Goal: Task Accomplishment & Management: Manage account settings

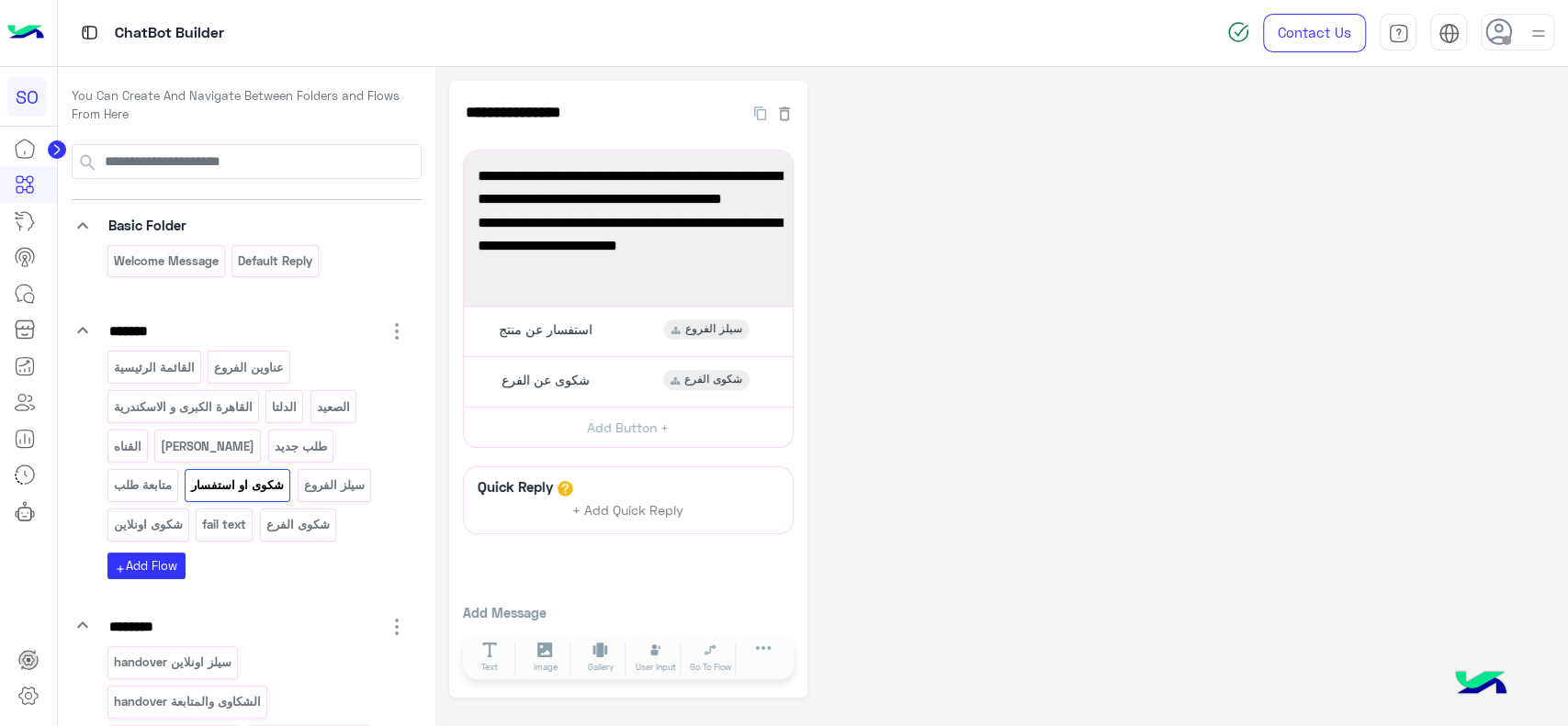
click at [32, 34] on img at bounding box center [26, 33] width 37 height 39
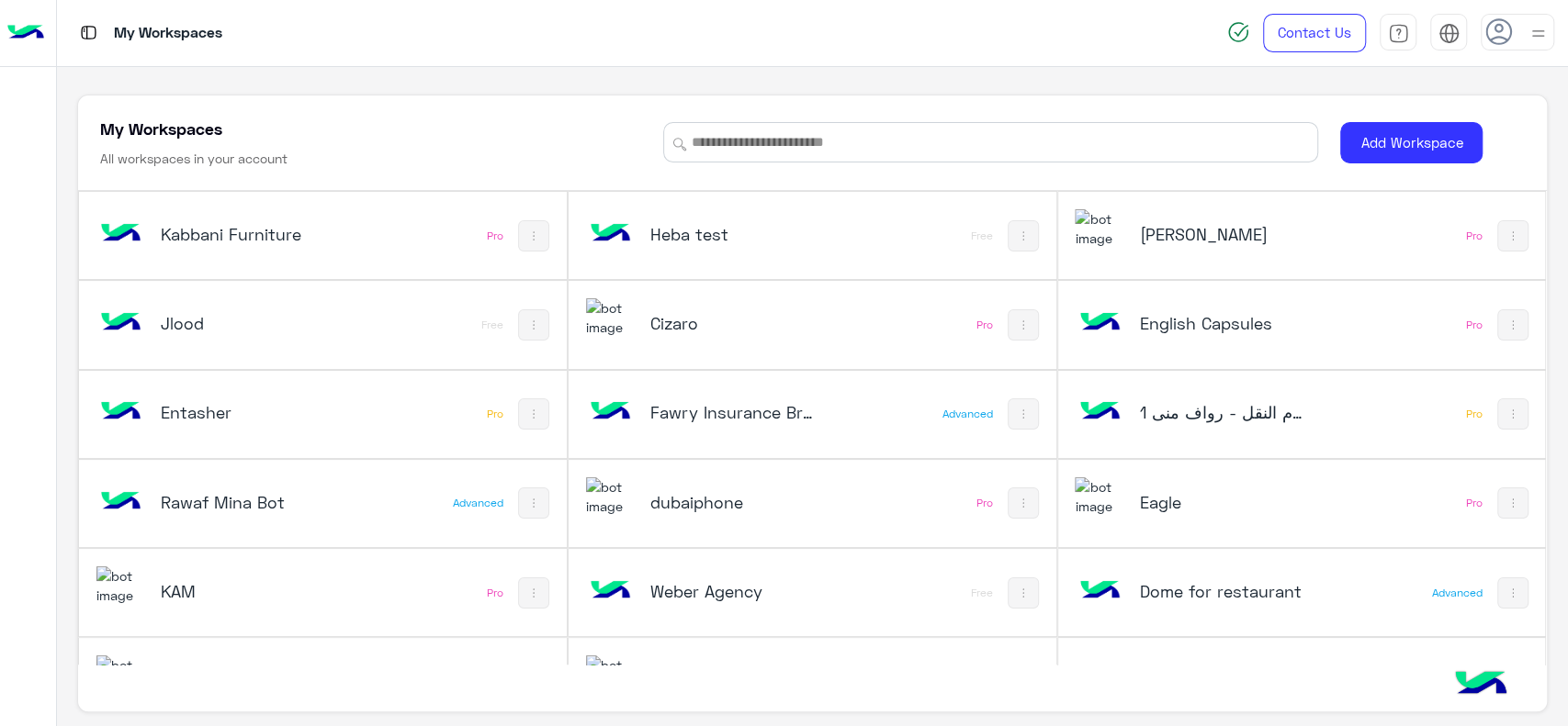
click at [1176, 604] on div "Dome for restaurant" at bounding box center [1220, 593] width 164 height 26
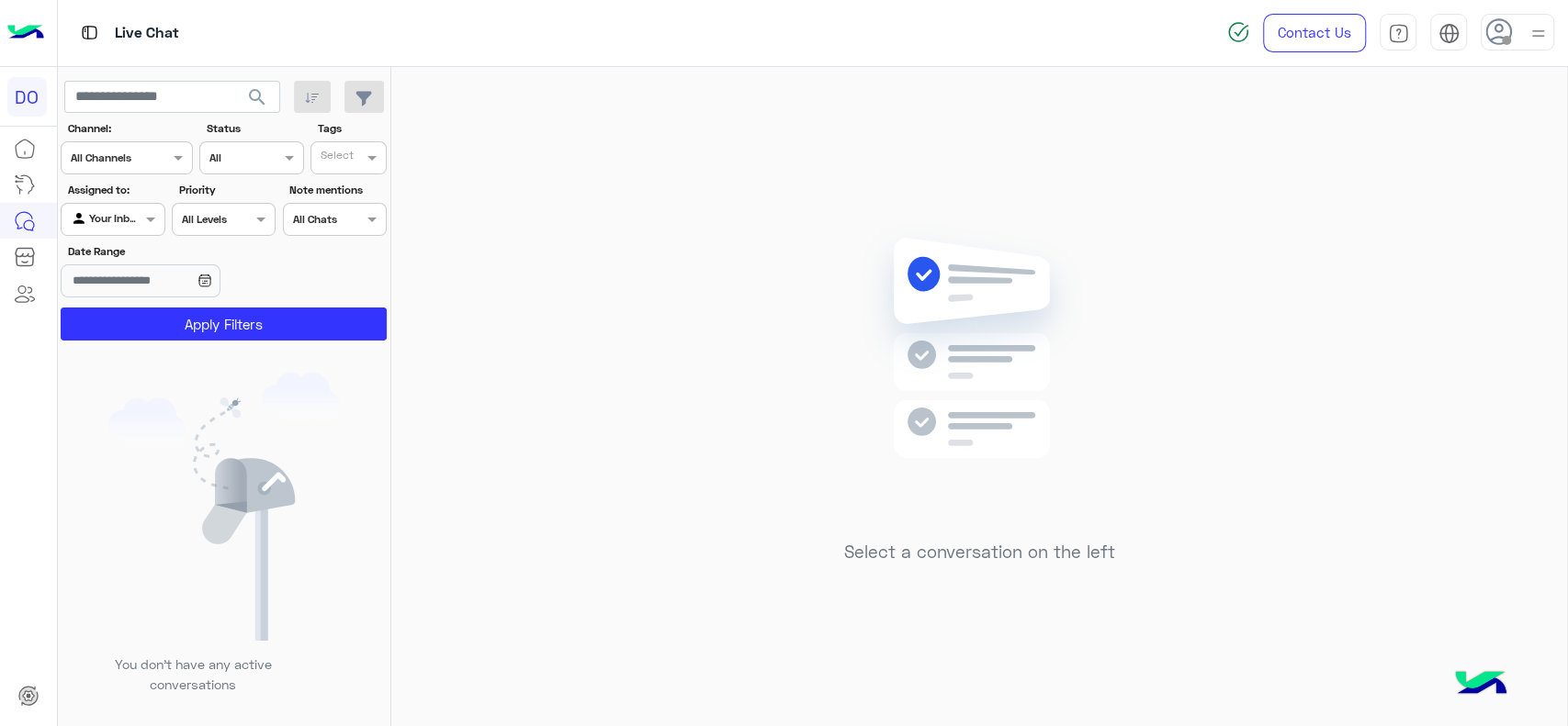
click at [37, 36] on img at bounding box center [26, 33] width 37 height 39
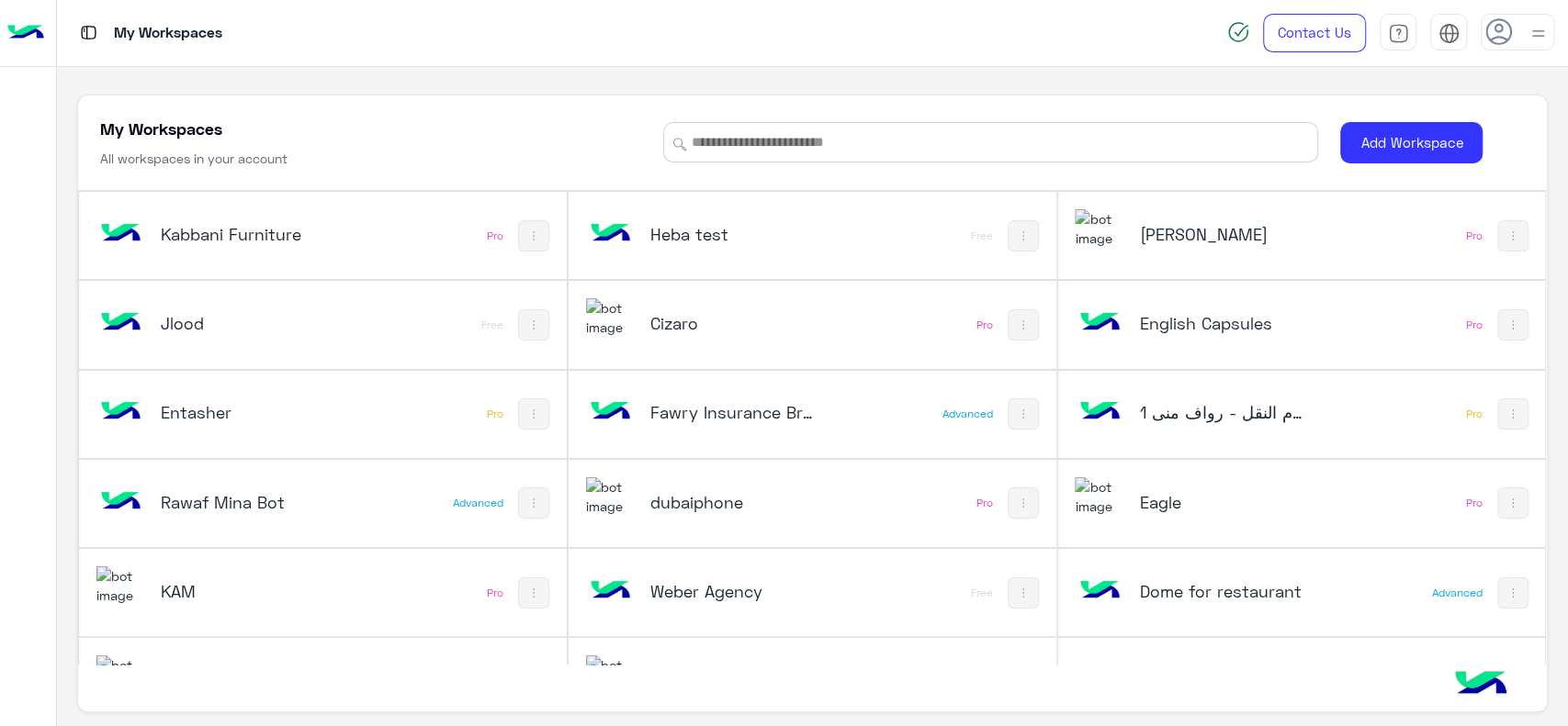
click at [1161, 580] on h5 "Dome for restaurant" at bounding box center [1220, 591] width 164 height 22
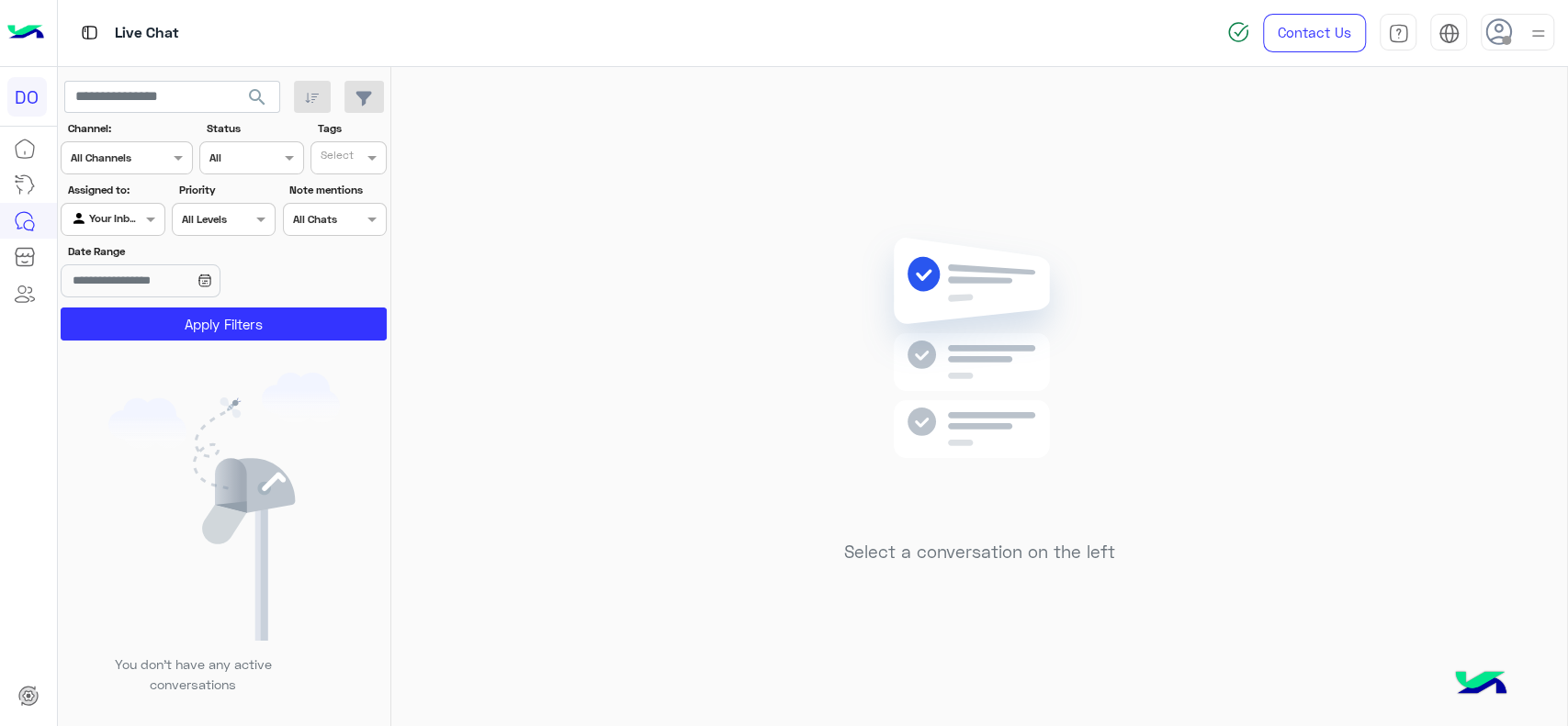
click at [140, 462] on img at bounding box center [224, 507] width 232 height 268
click at [37, 42] on img at bounding box center [26, 33] width 37 height 39
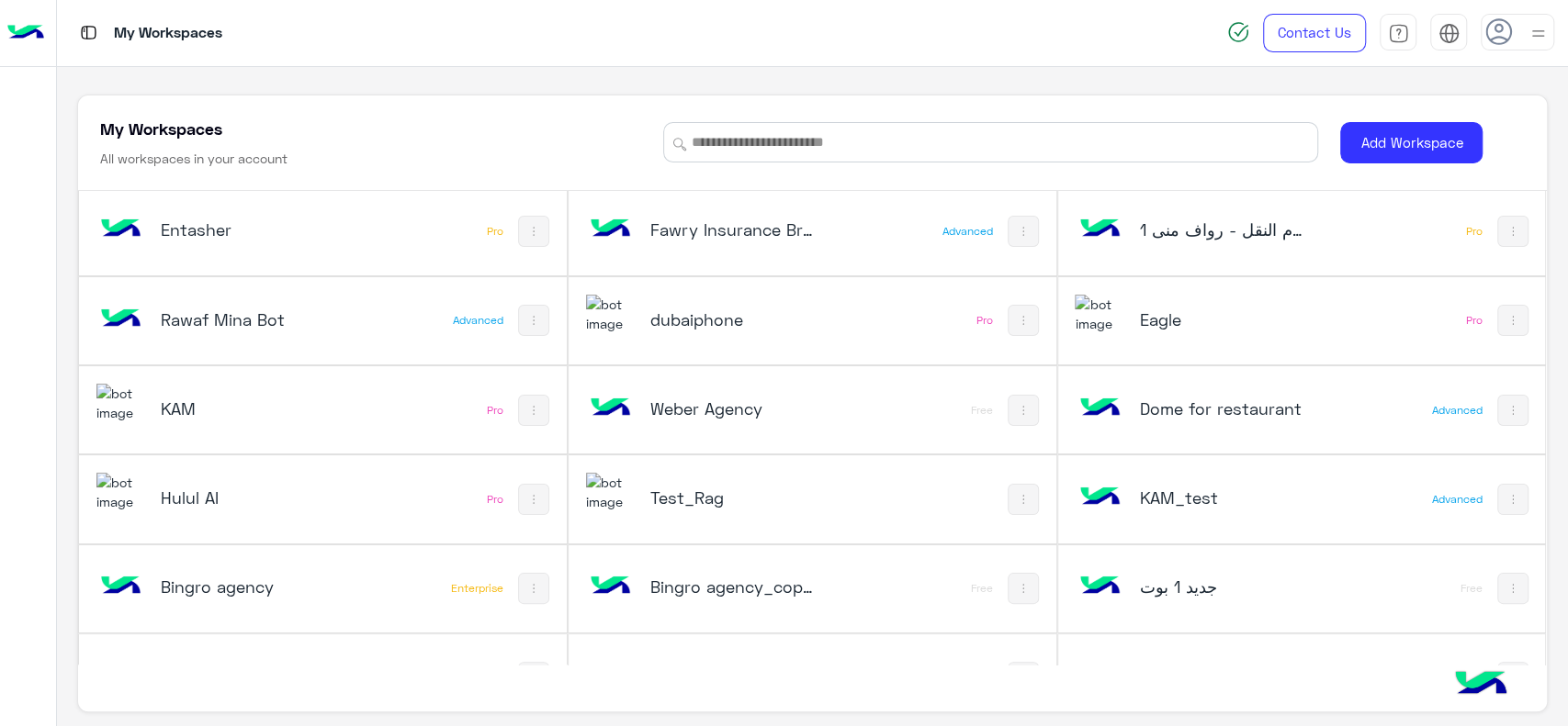
scroll to position [180, 0]
click at [1193, 401] on h5 "Dome for restaurant" at bounding box center [1220, 411] width 164 height 22
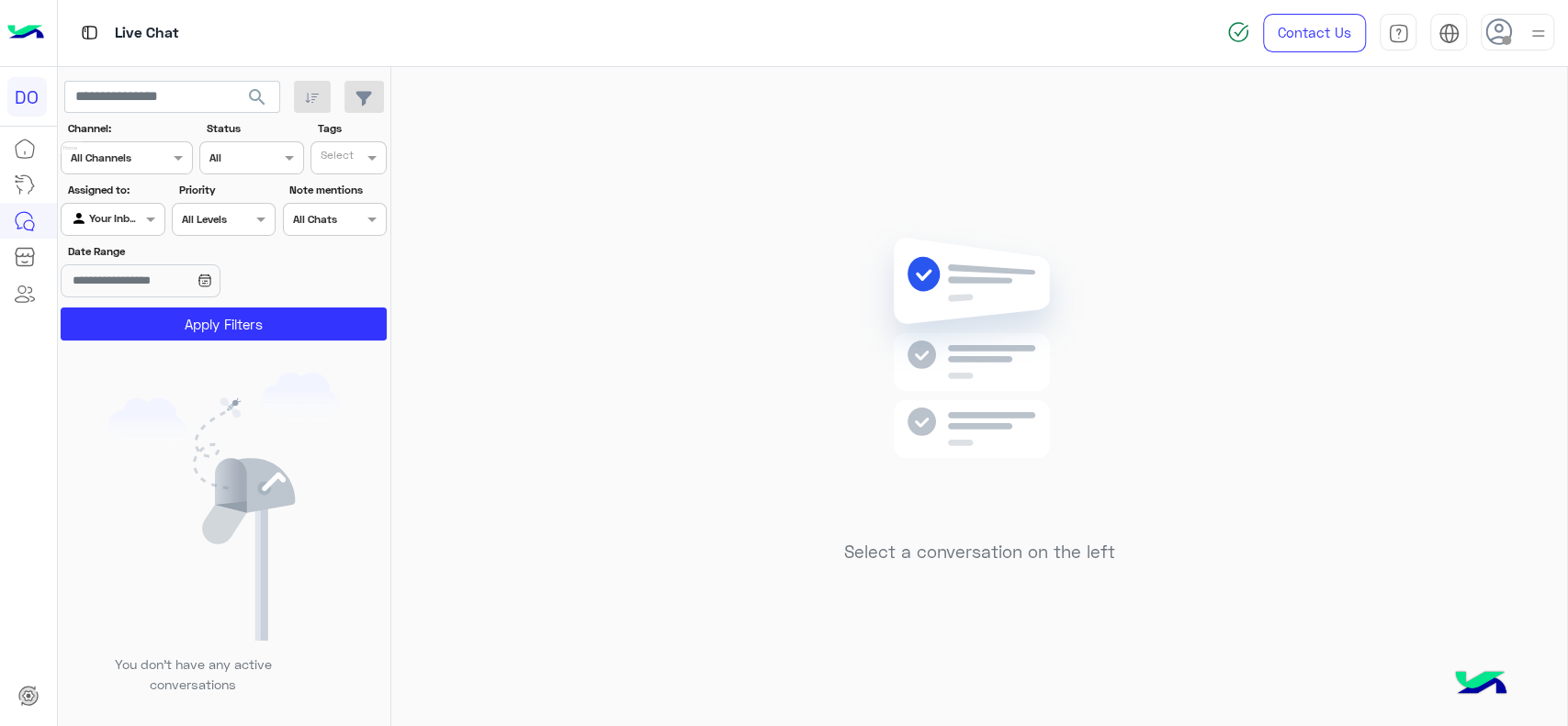
click at [21, 150] on icon at bounding box center [25, 148] width 22 height 22
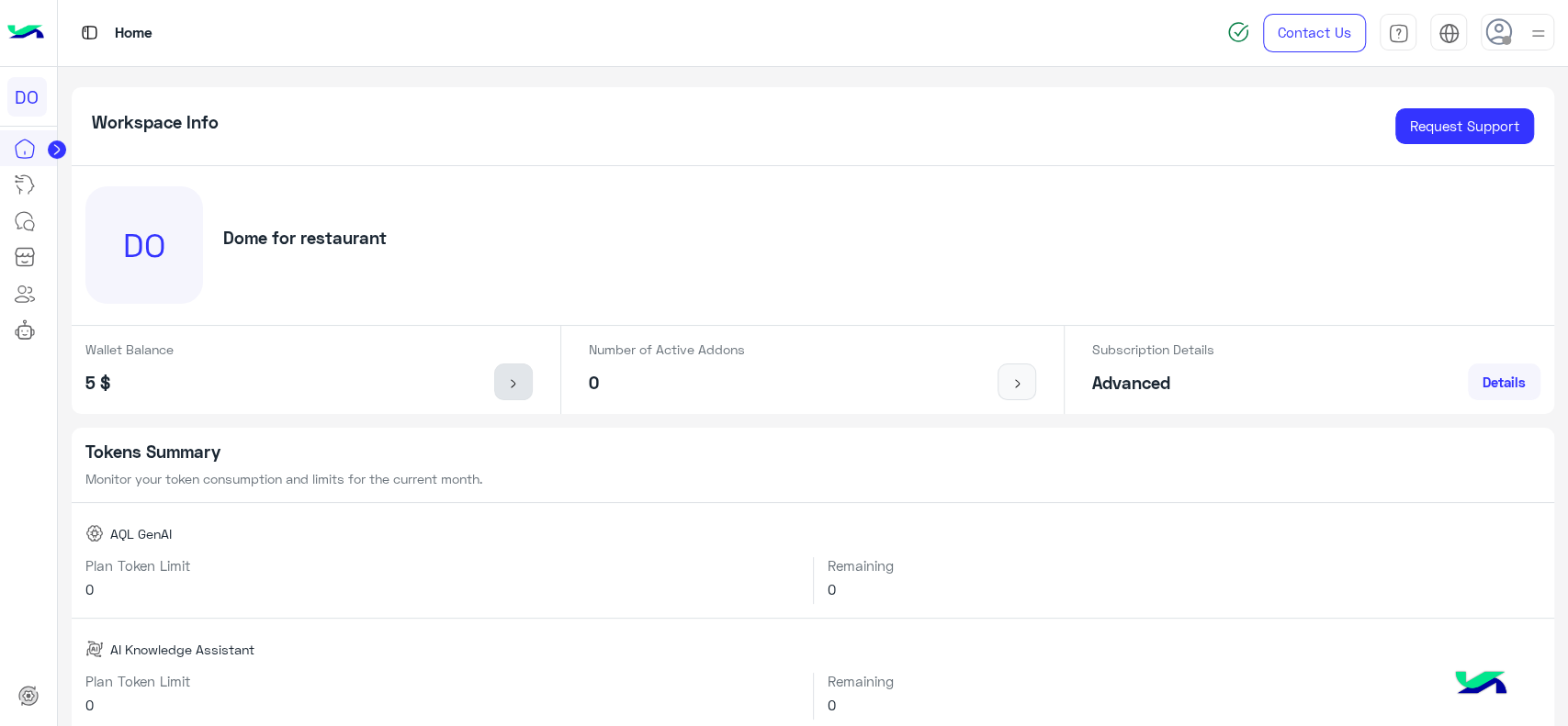
click at [512, 367] on link at bounding box center [514, 382] width 39 height 37
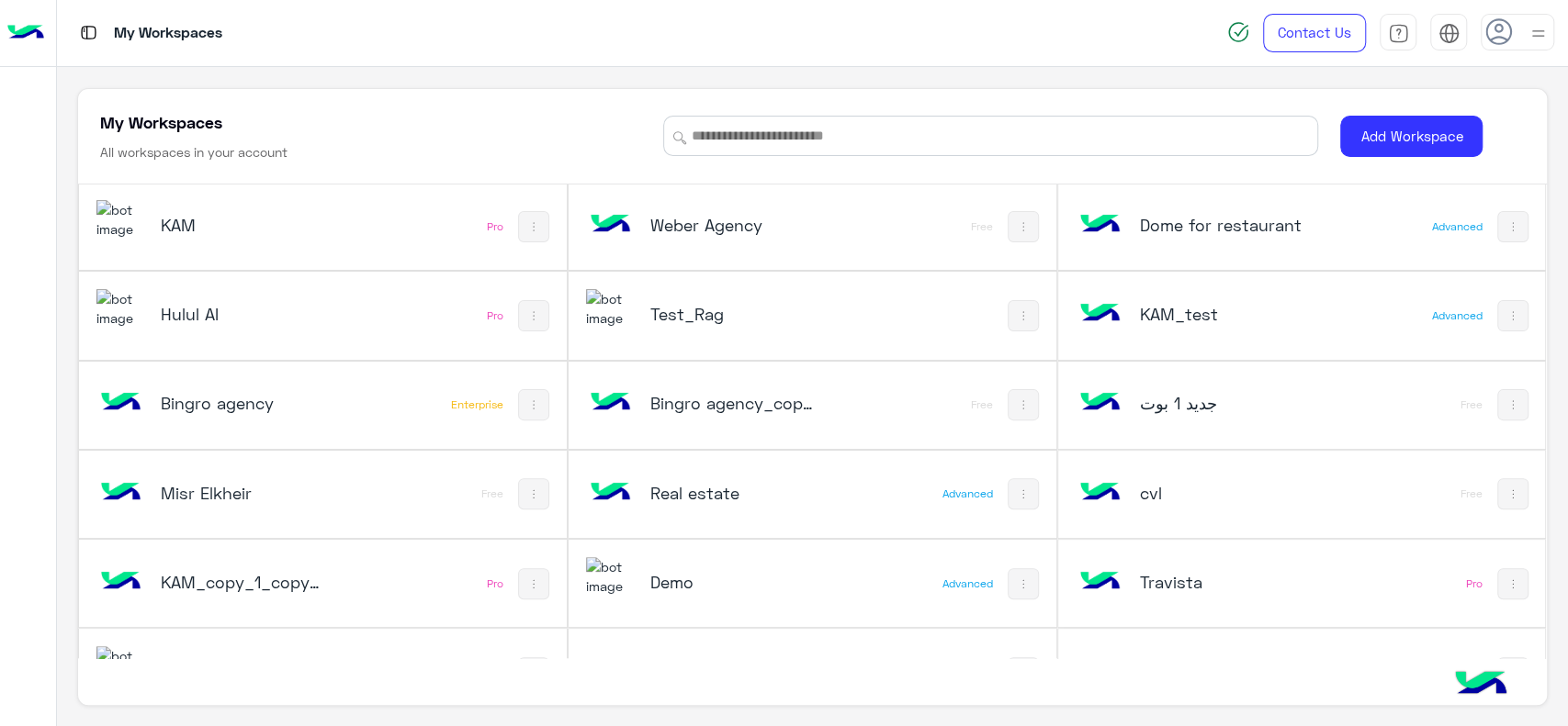
scroll to position [355, 0]
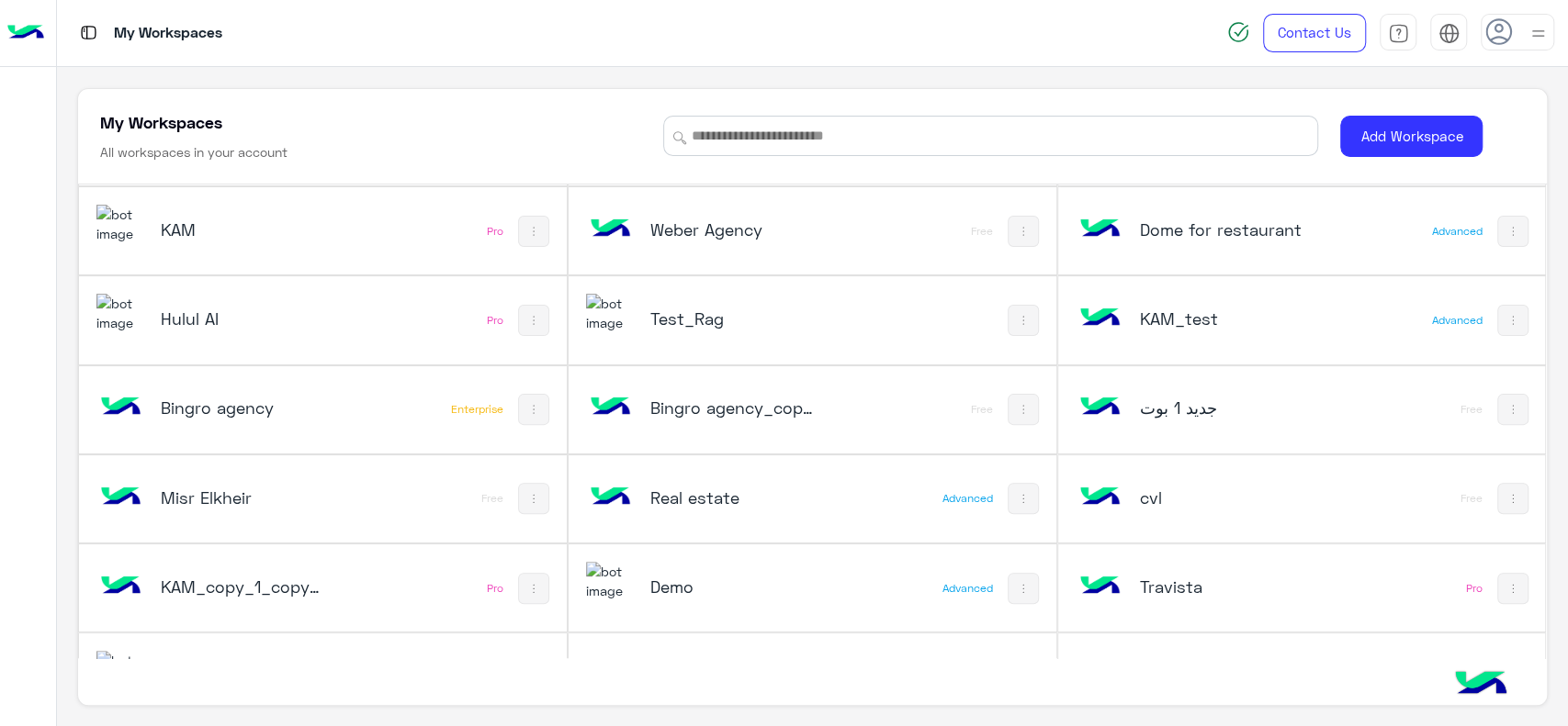
click at [1148, 493] on h5 "cvl" at bounding box center [1220, 497] width 164 height 22
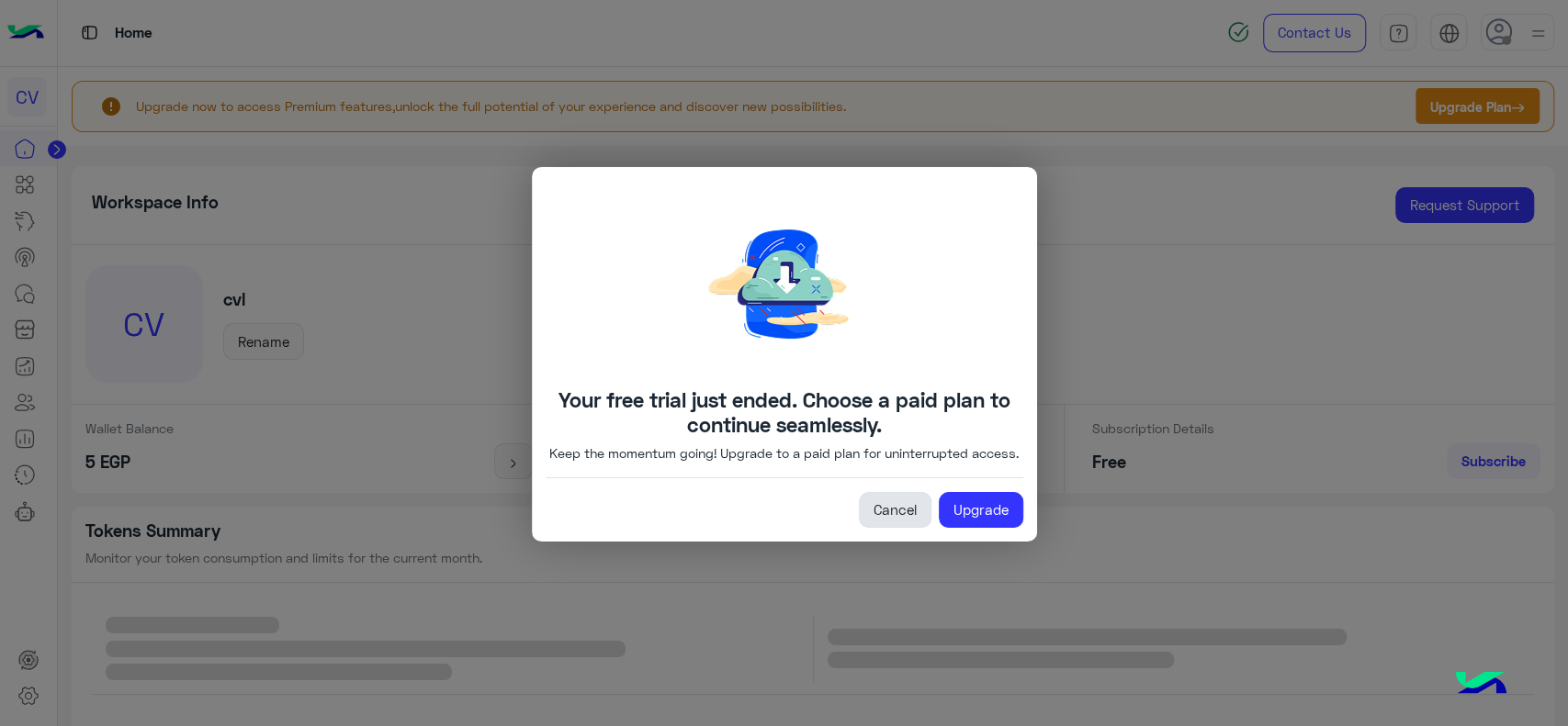
click at [869, 519] on link "Cancel" at bounding box center [895, 510] width 73 height 37
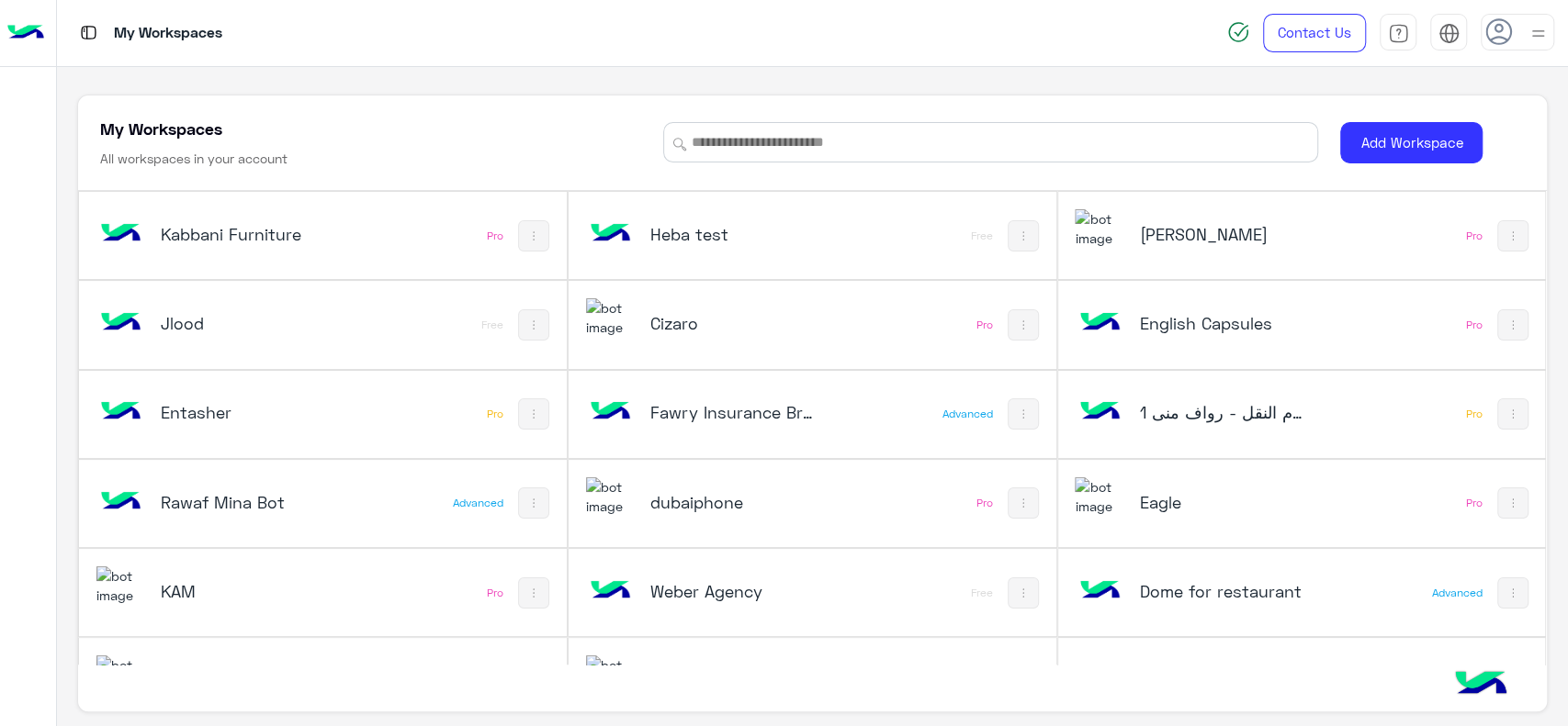
click at [1102, 318] on img at bounding box center [1099, 323] width 49 height 49
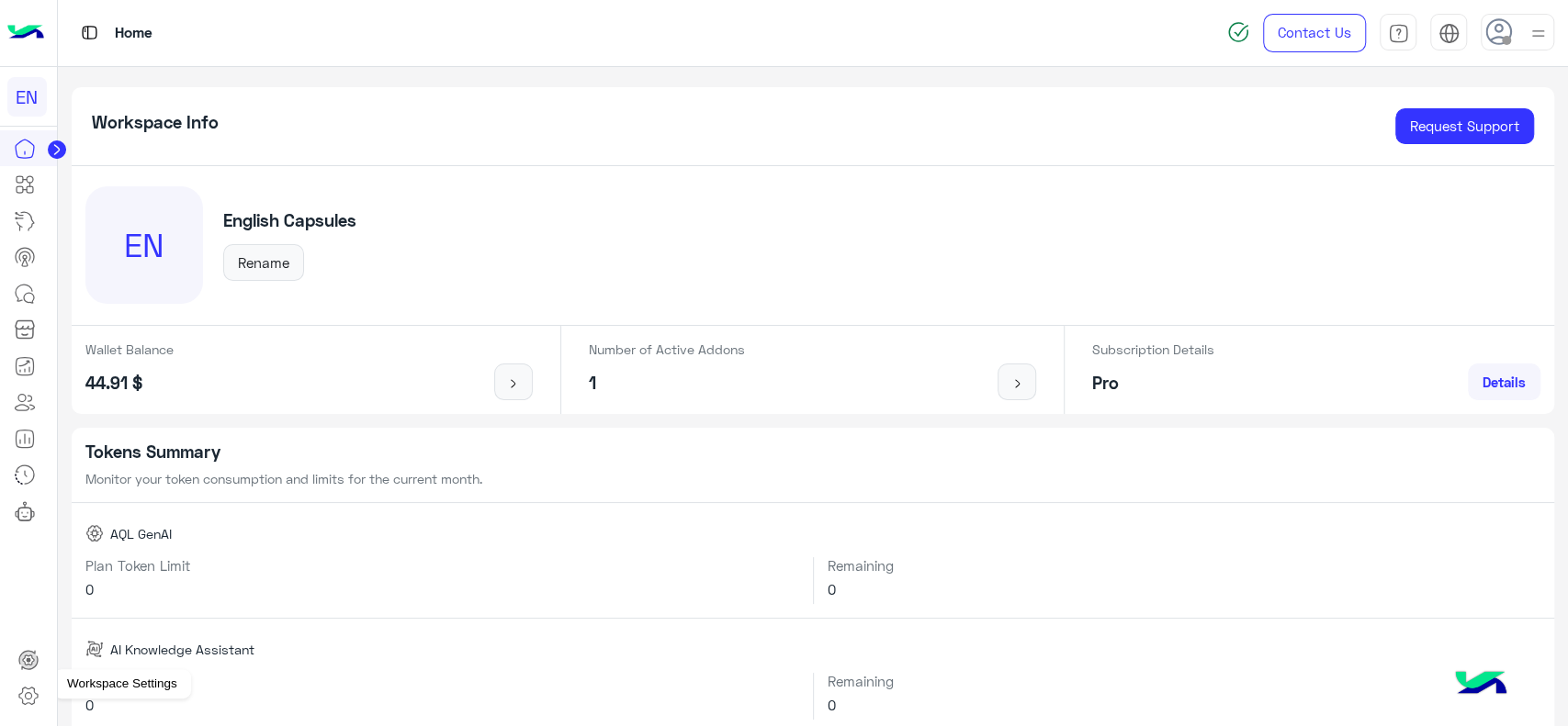
click at [29, 683] on link at bounding box center [28, 696] width 49 height 37
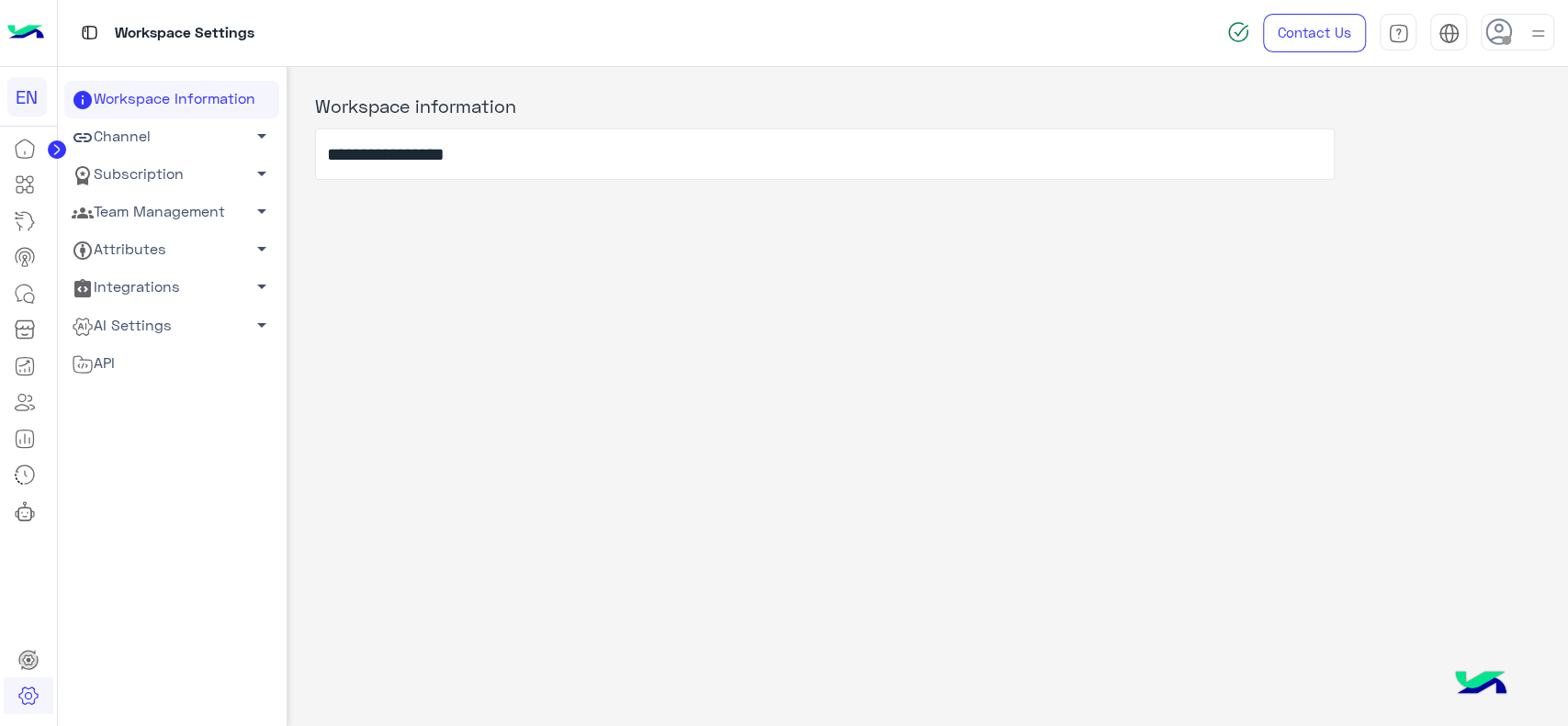
click at [194, 216] on link "Team Management arrow_drop_down" at bounding box center [171, 213] width 215 height 38
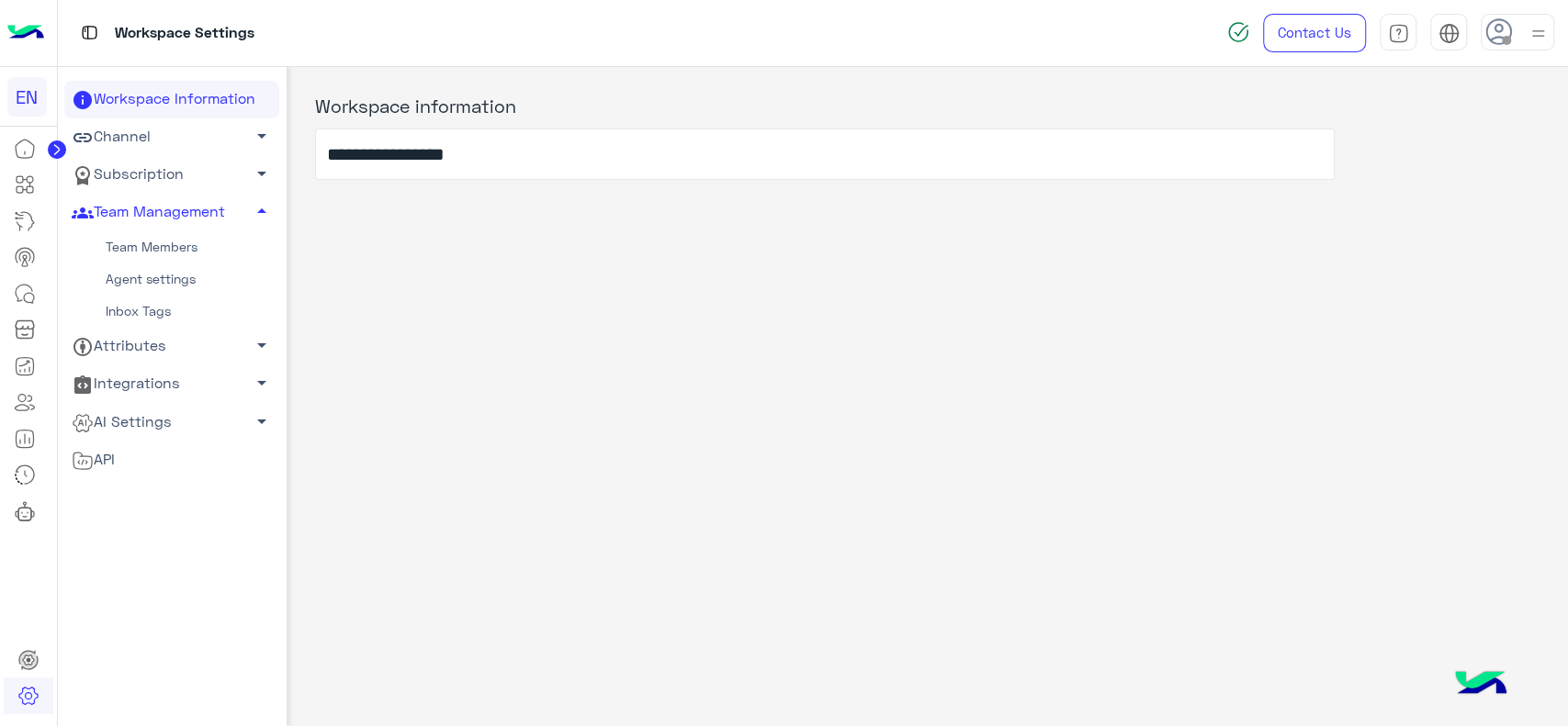
click at [158, 250] on link "Team Members" at bounding box center [171, 248] width 215 height 32
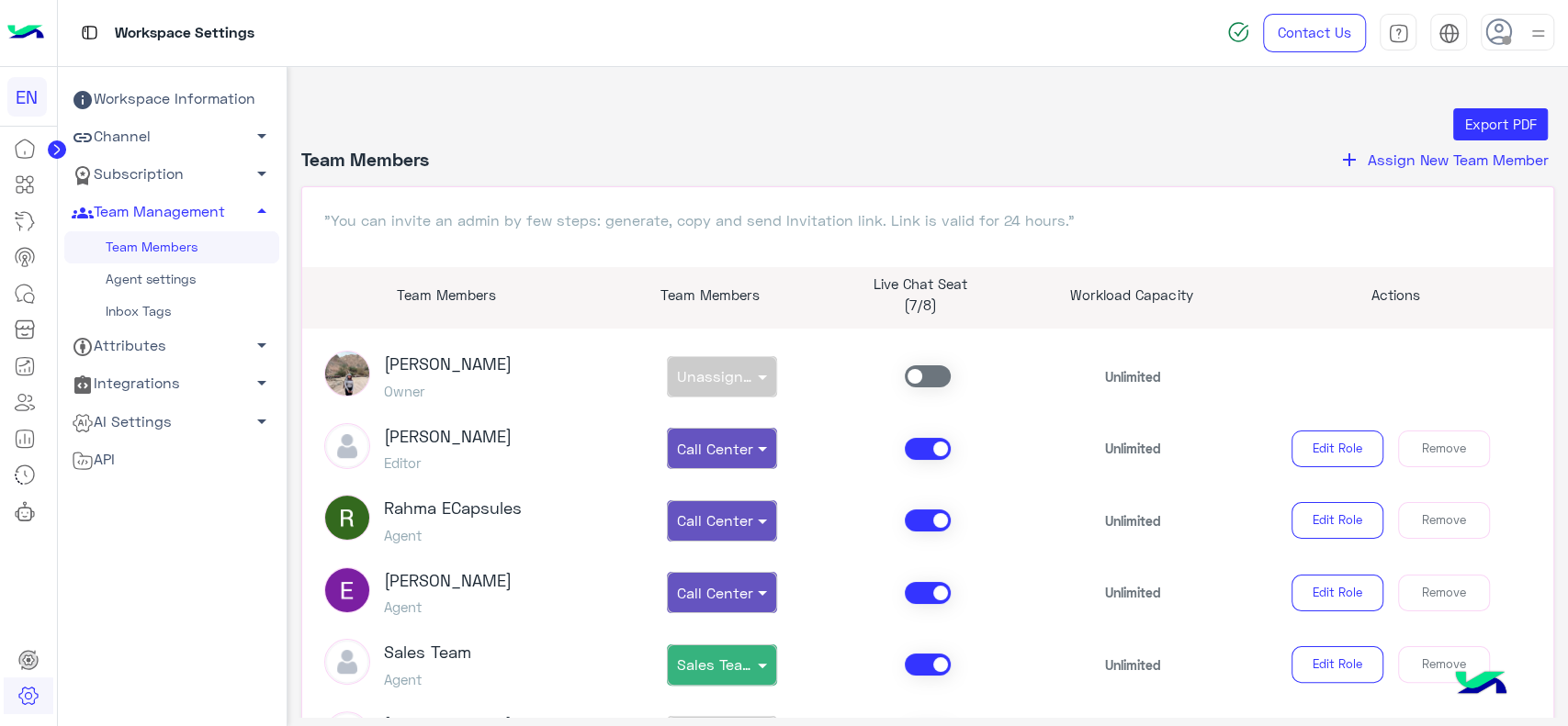
click at [13, 608] on div at bounding box center [28, 429] width 57 height 597
click at [26, 46] on img at bounding box center [26, 33] width 37 height 39
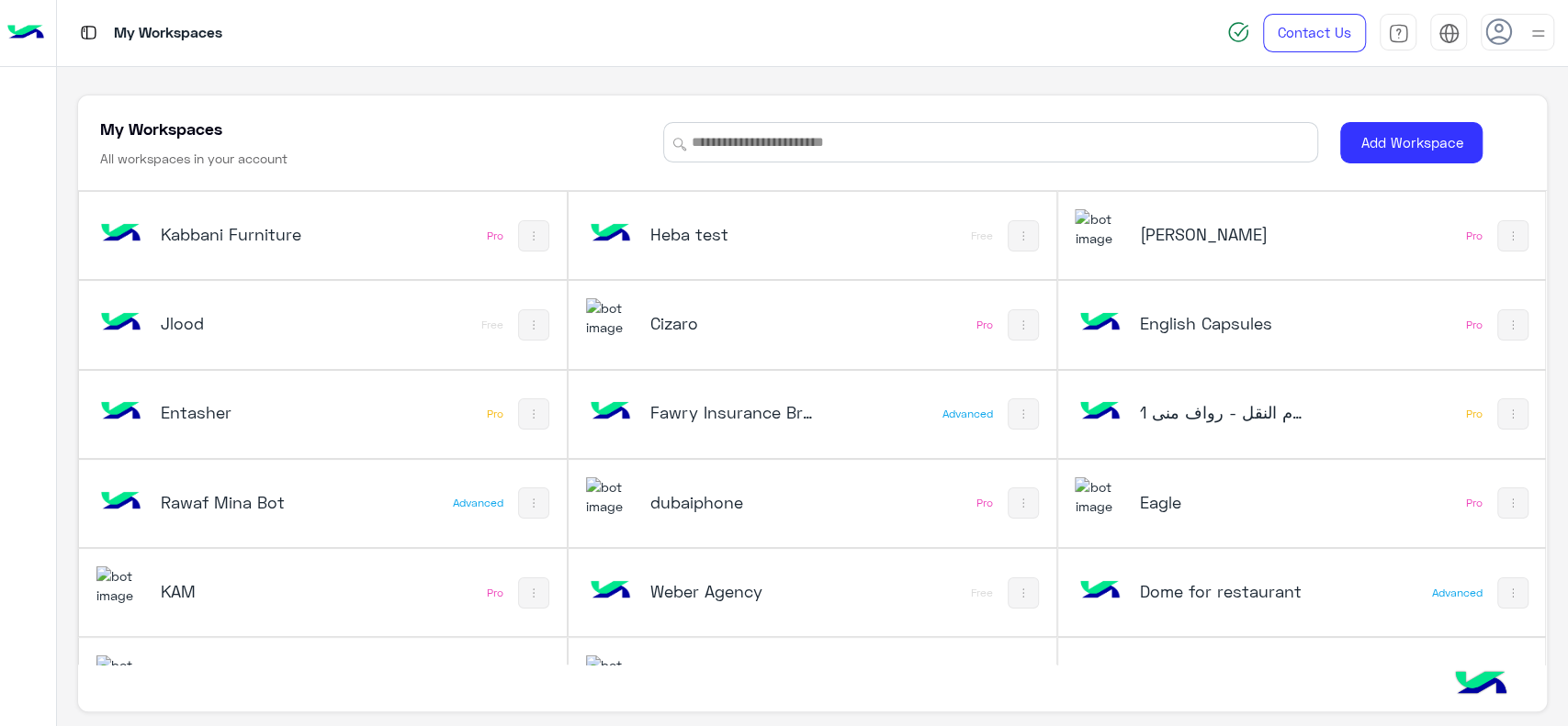
click at [631, 330] on img at bounding box center [611, 319] width 49 height 40
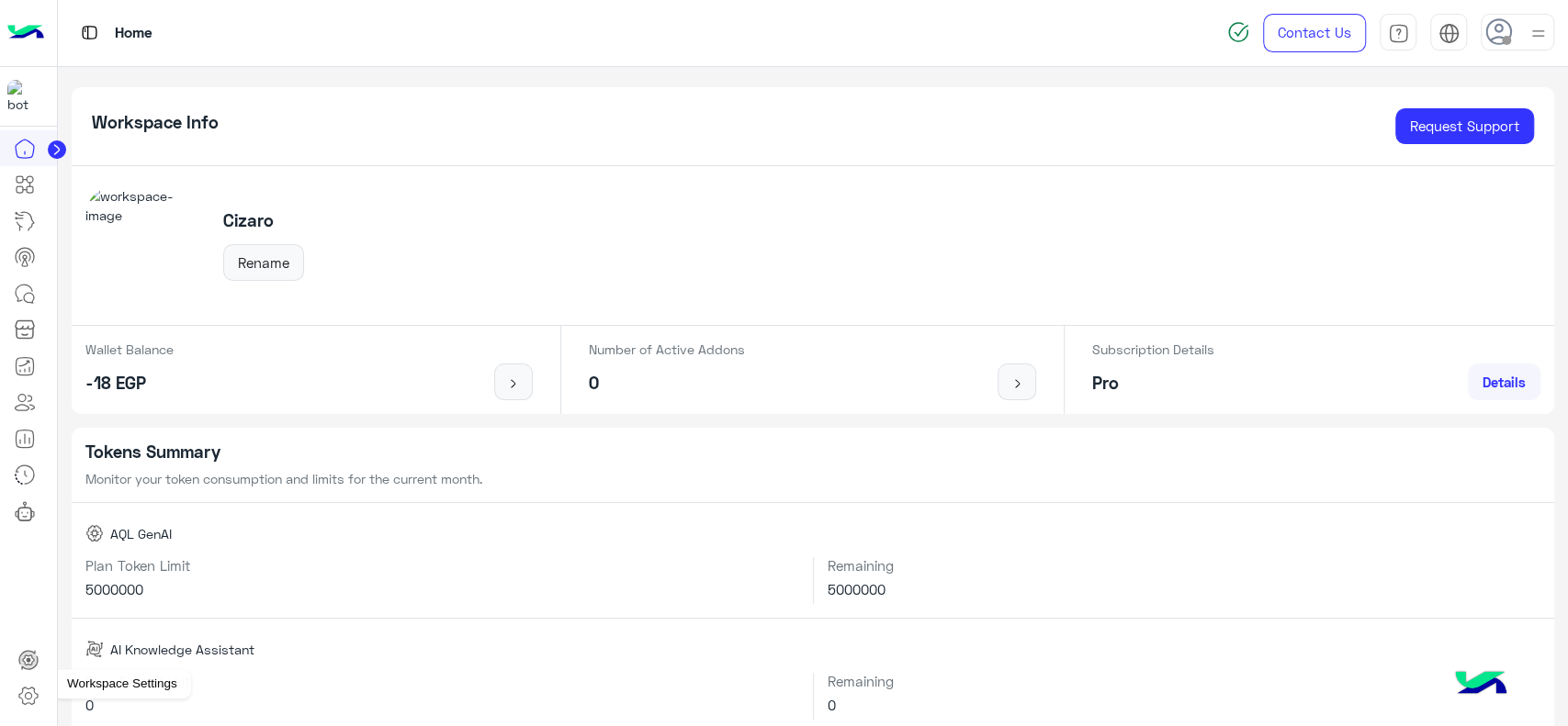
click at [37, 702] on icon at bounding box center [27, 696] width 22 height 22
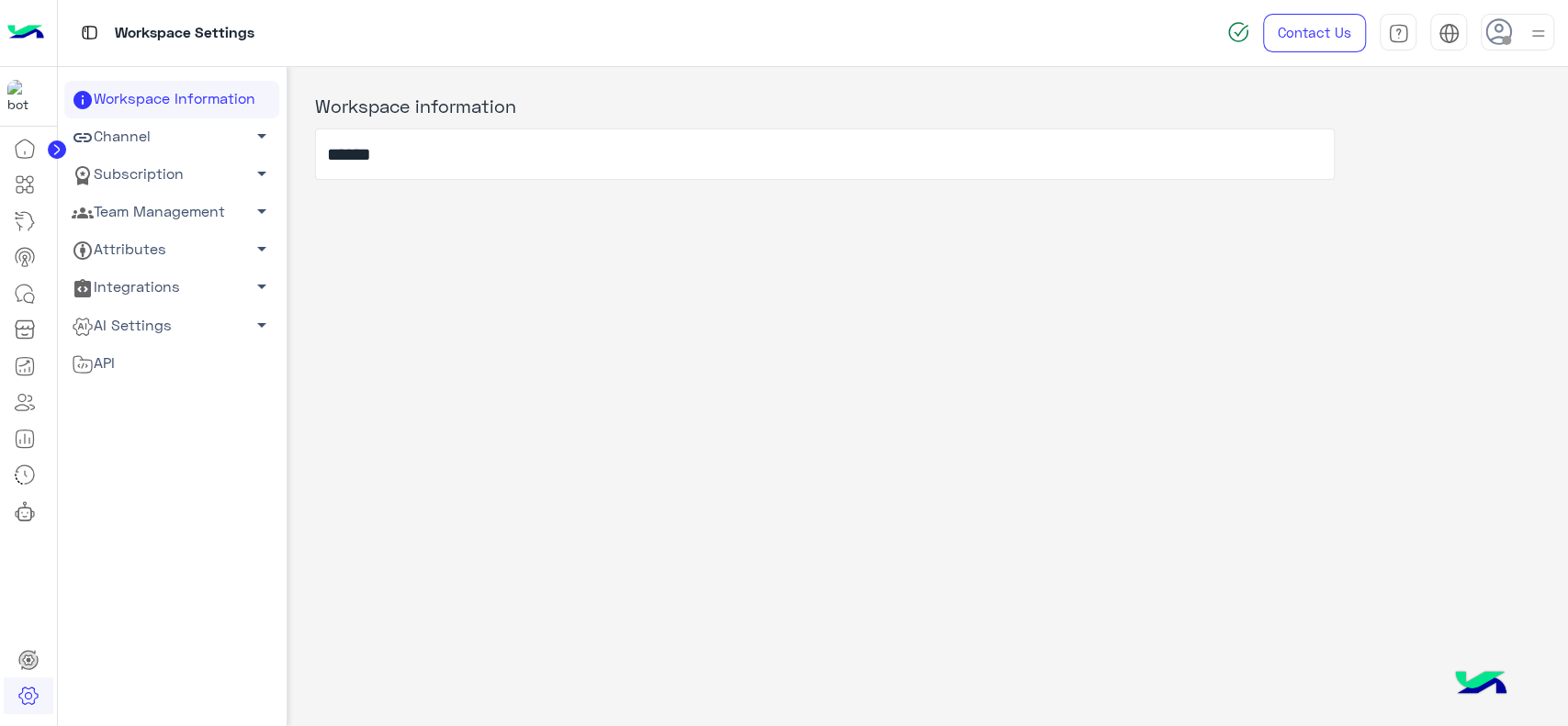
click at [129, 209] on link "Team Management arrow_drop_down" at bounding box center [171, 213] width 215 height 38
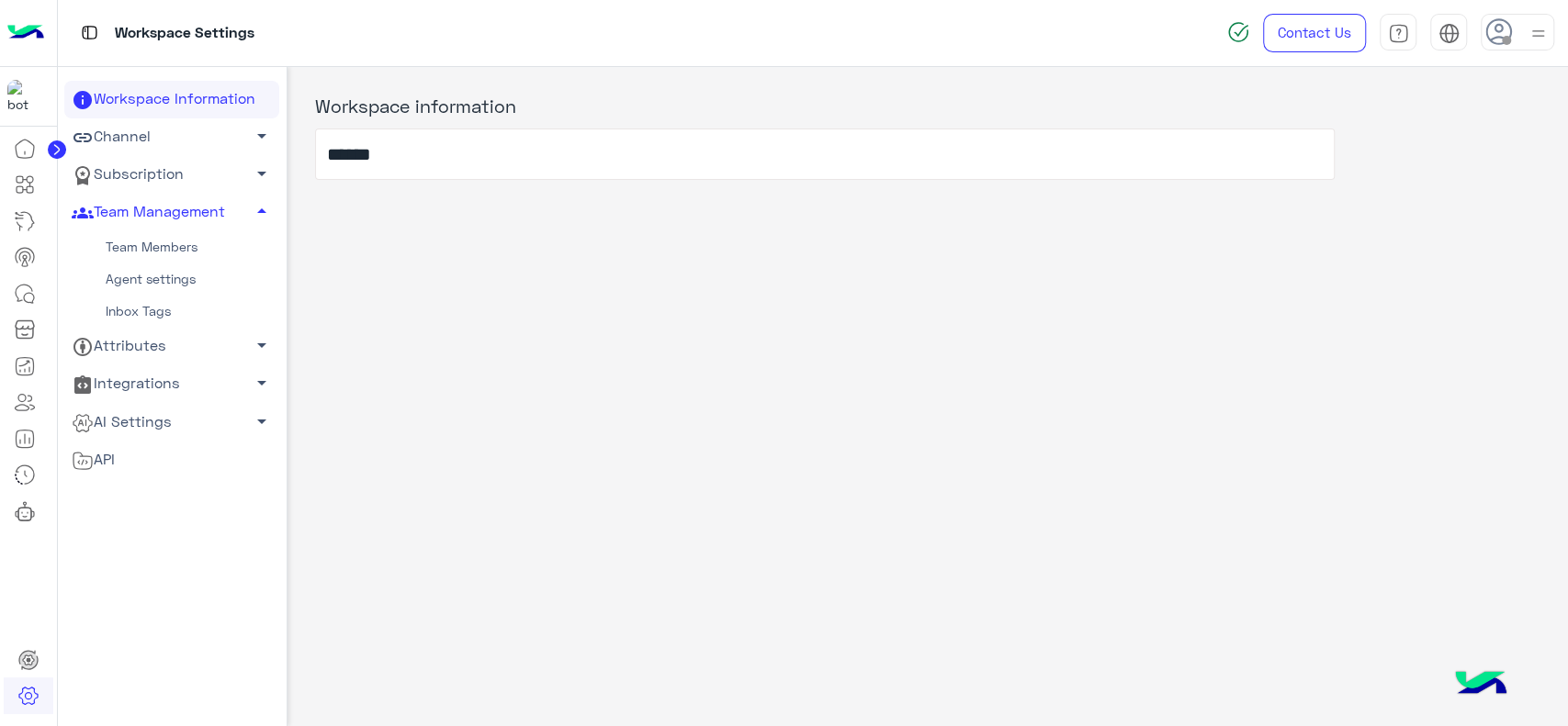
click at [125, 241] on link "Team Members" at bounding box center [171, 248] width 215 height 32
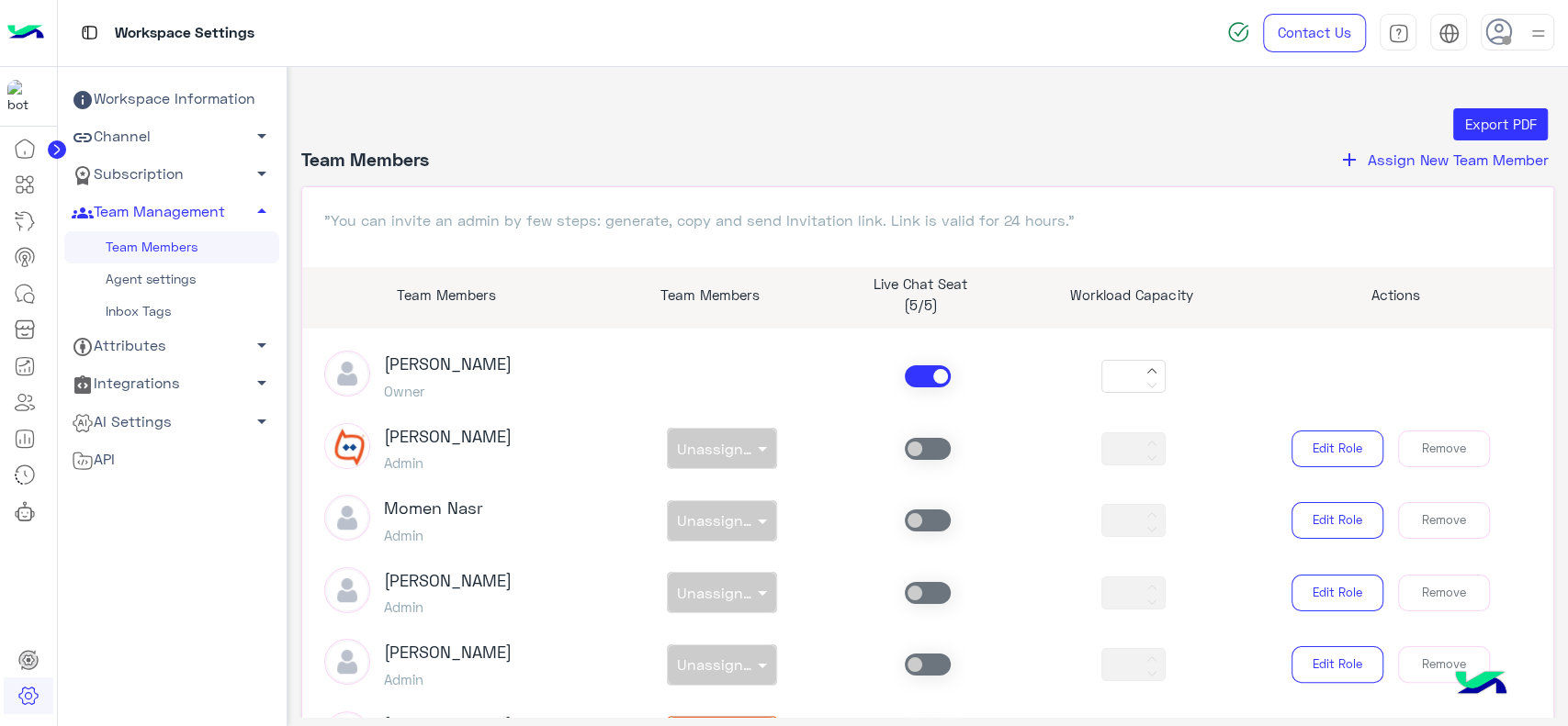
click at [29, 39] on img at bounding box center [26, 33] width 37 height 39
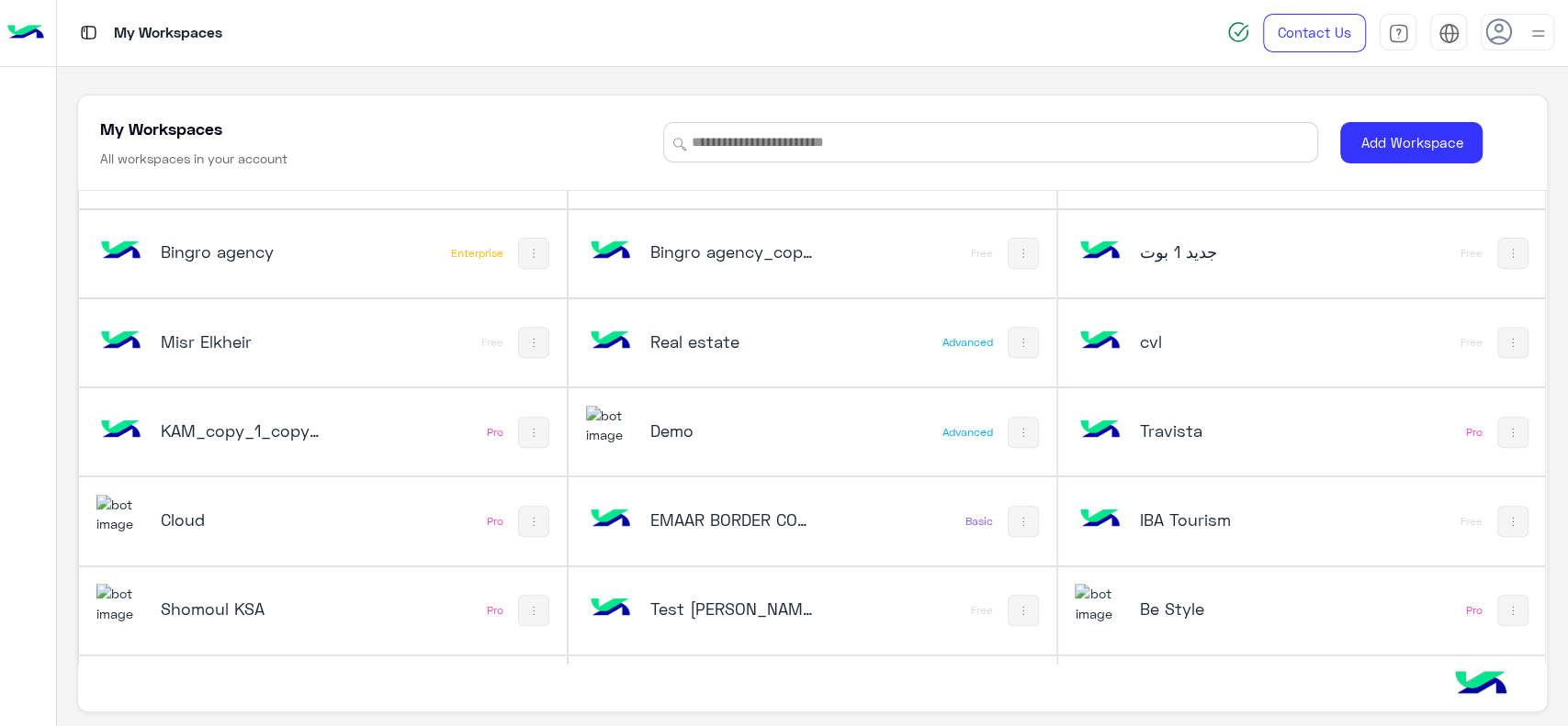
scroll to position [521, 0]
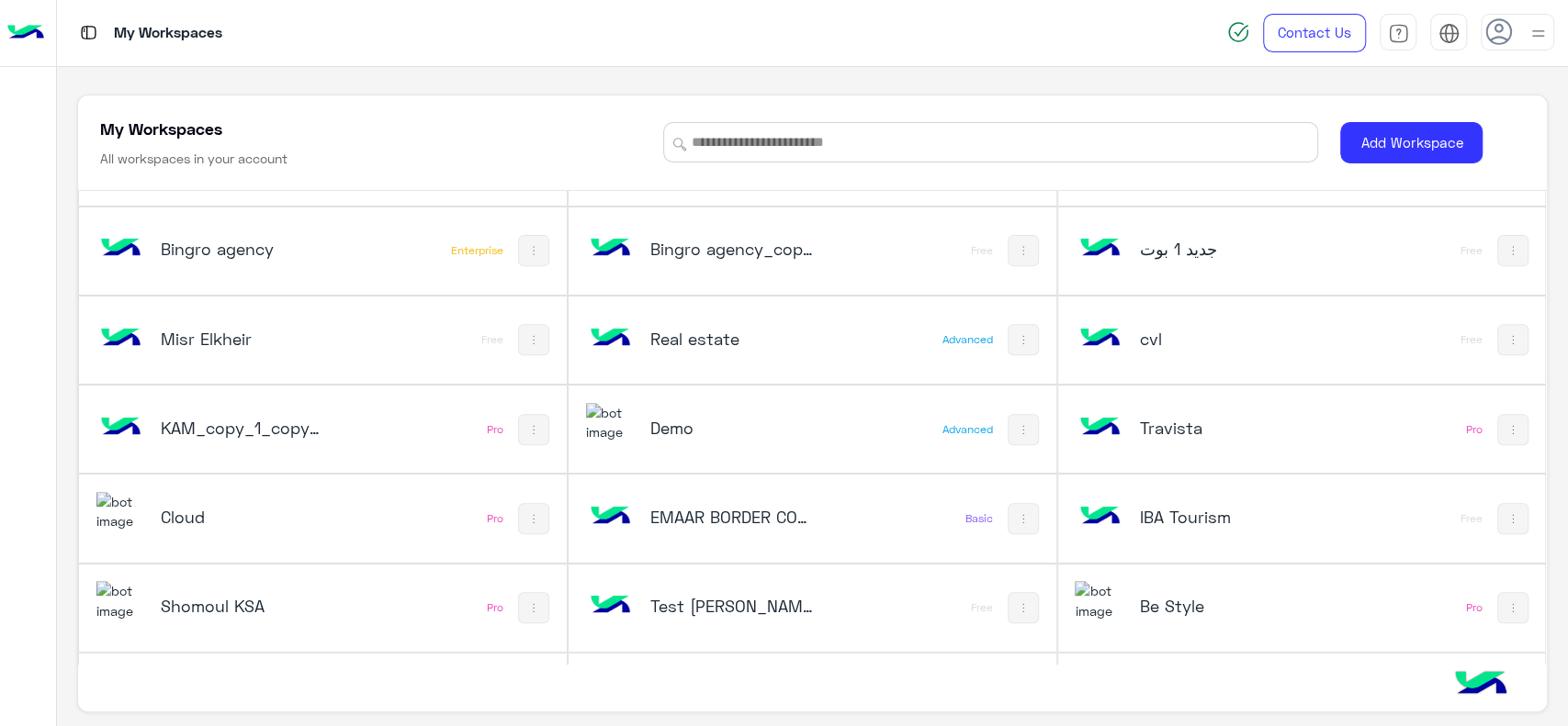
click at [395, 424] on div "KAM_copy_1_copy_1 Pro" at bounding box center [323, 429] width 488 height 87
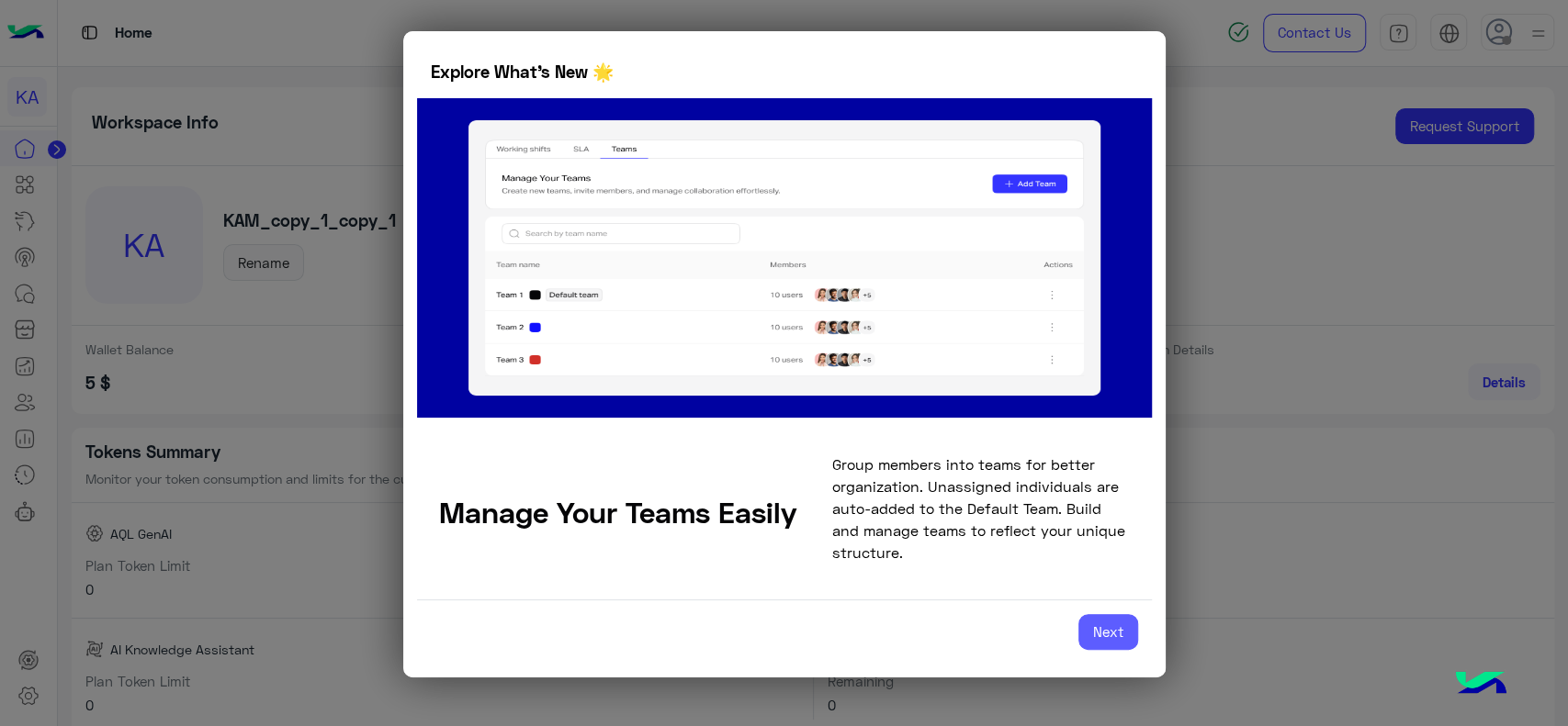
click at [1104, 640] on button "Next" at bounding box center [1107, 632] width 60 height 37
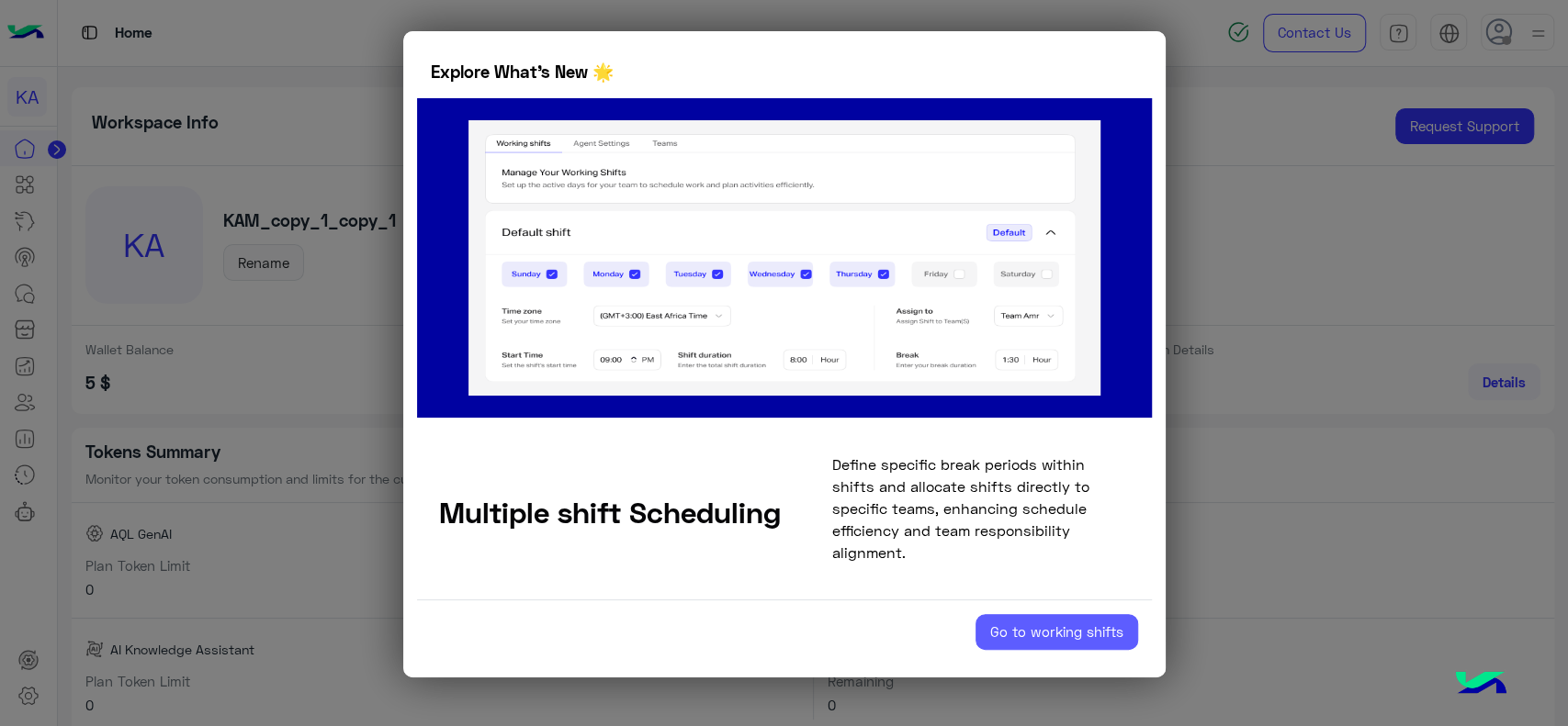
click at [1066, 631] on button "Go to working shifts" at bounding box center [1057, 632] width 163 height 37
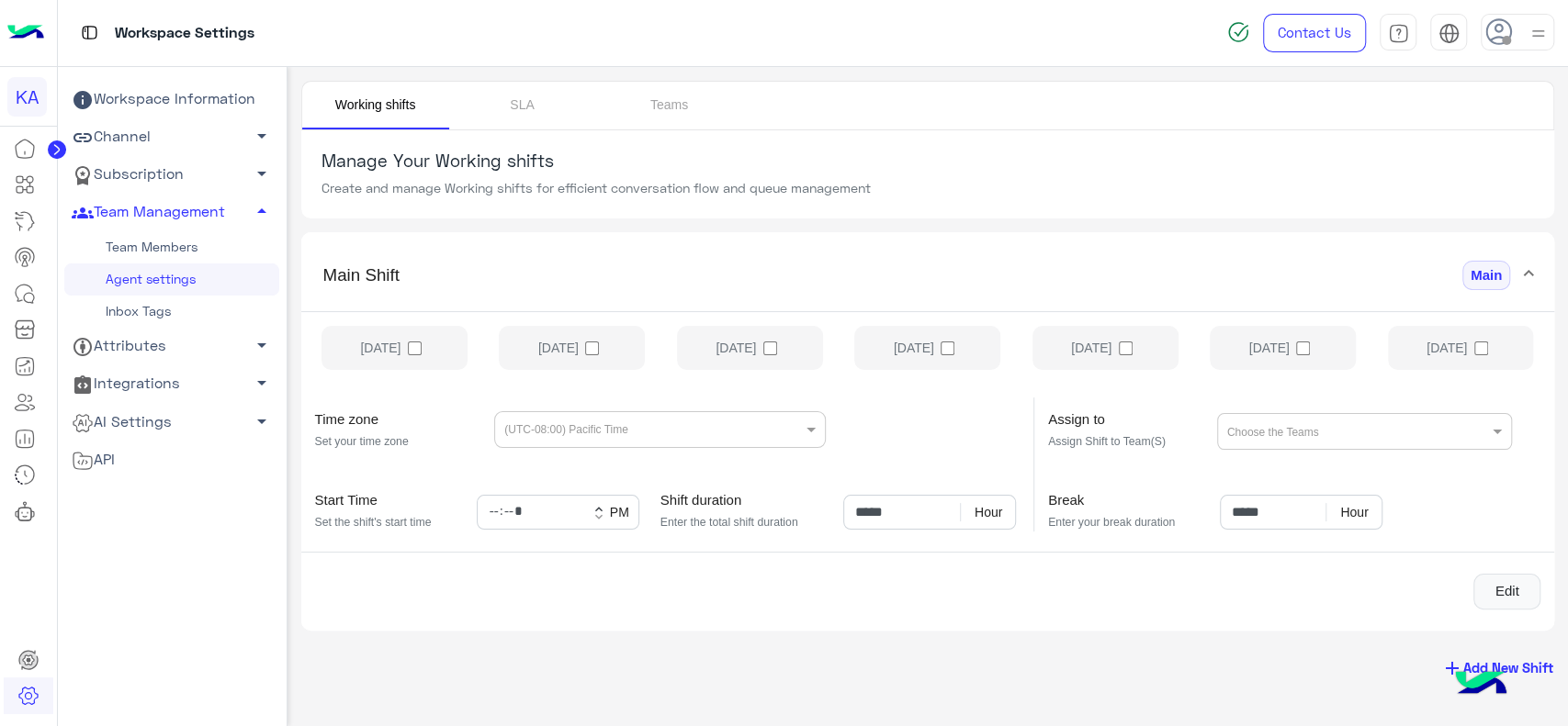
click at [186, 239] on link "Team Members" at bounding box center [171, 248] width 215 height 32
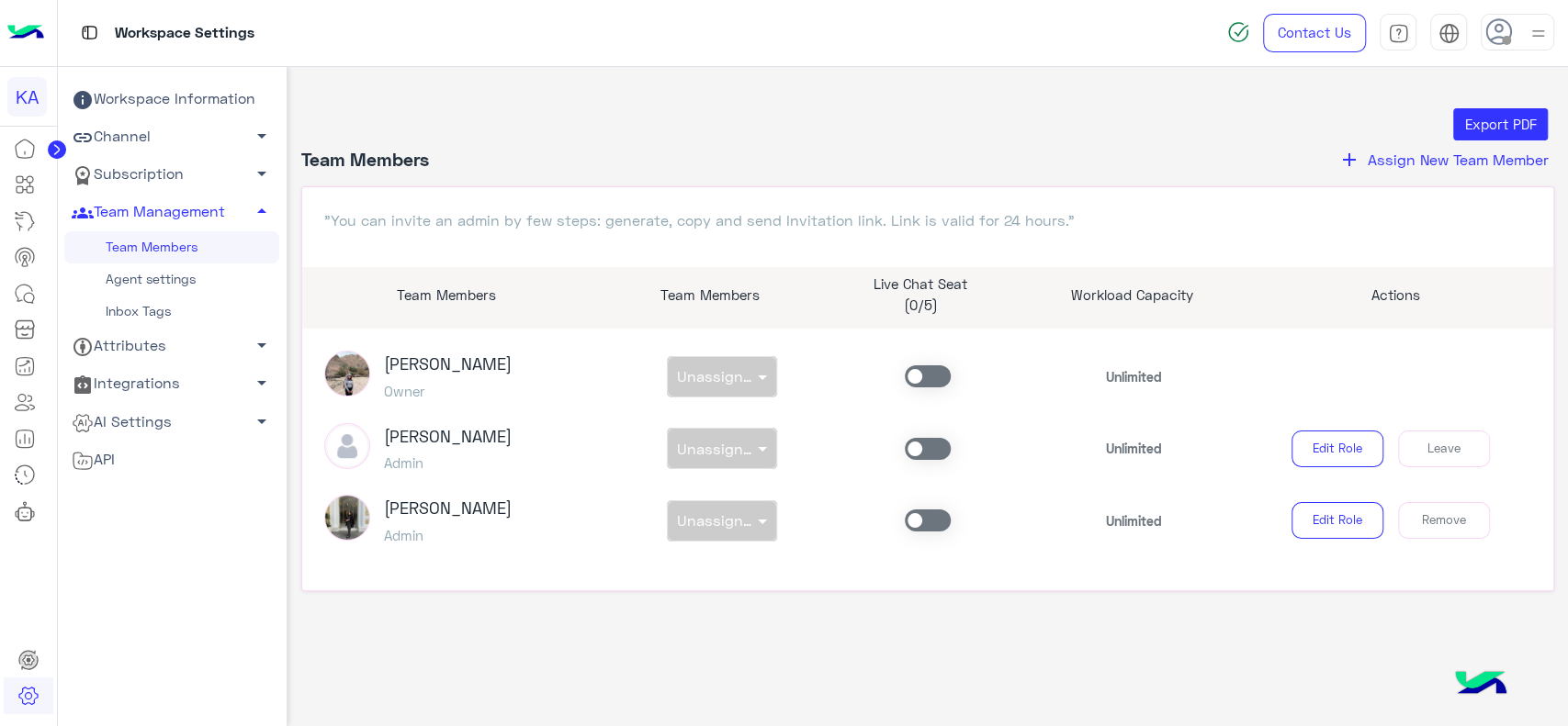
click at [103, 598] on div "Workspace Information Channel arrow_drop_down Subscription arrow_drop_down Team…" at bounding box center [171, 443] width 215 height 726
click at [57, 147] on icon at bounding box center [56, 149] width 5 height 9
